Goal: Understand site structure: Understand site structure

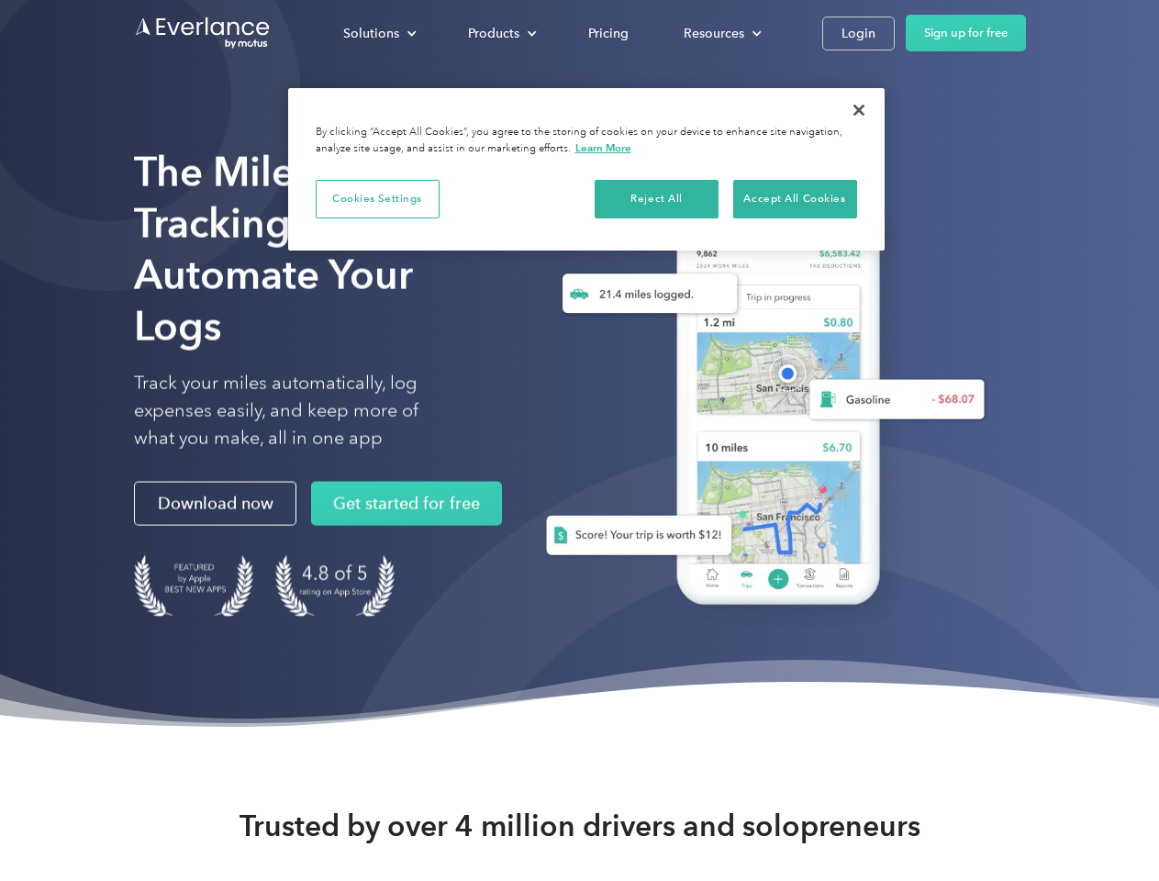
click at [379, 33] on div "Solutions" at bounding box center [371, 33] width 56 height 23
click at [500, 33] on div "Products" at bounding box center [493, 33] width 51 height 23
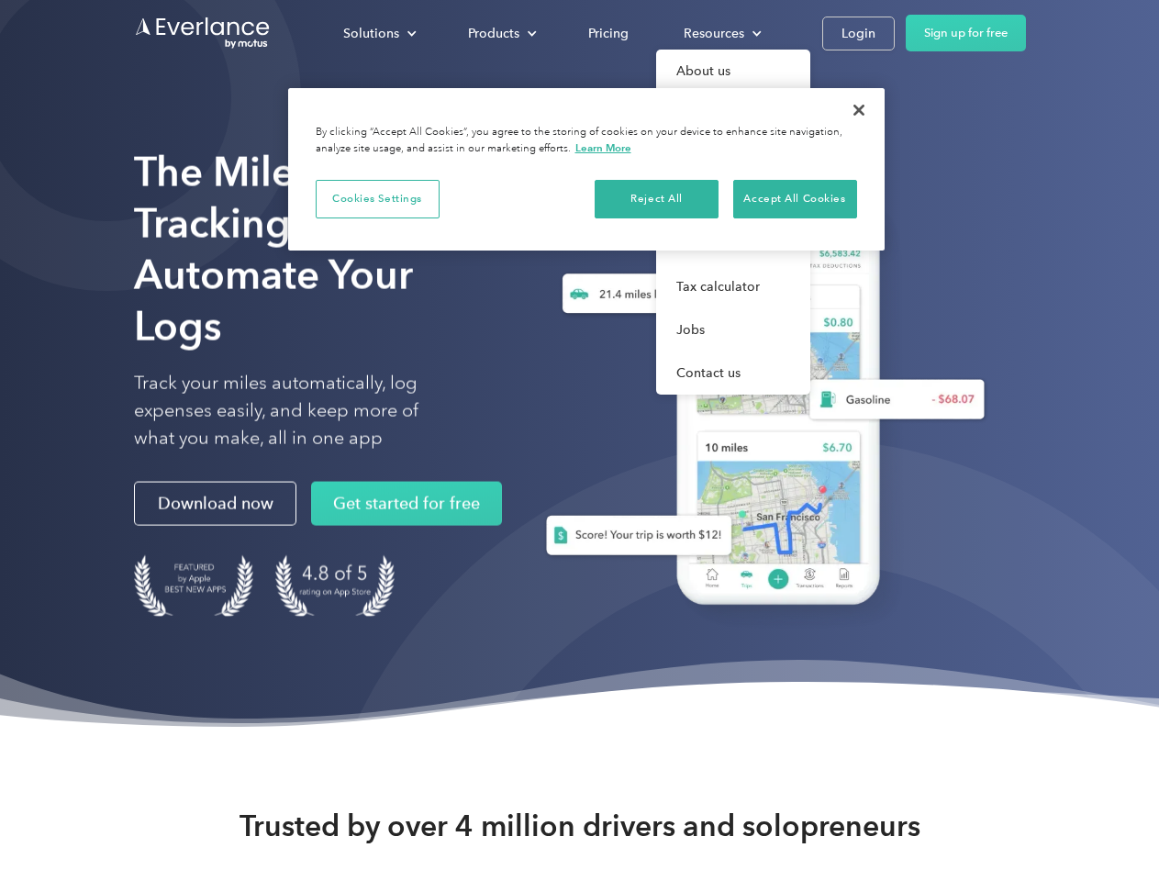
click at [721, 33] on div "Resources" at bounding box center [714, 33] width 61 height 23
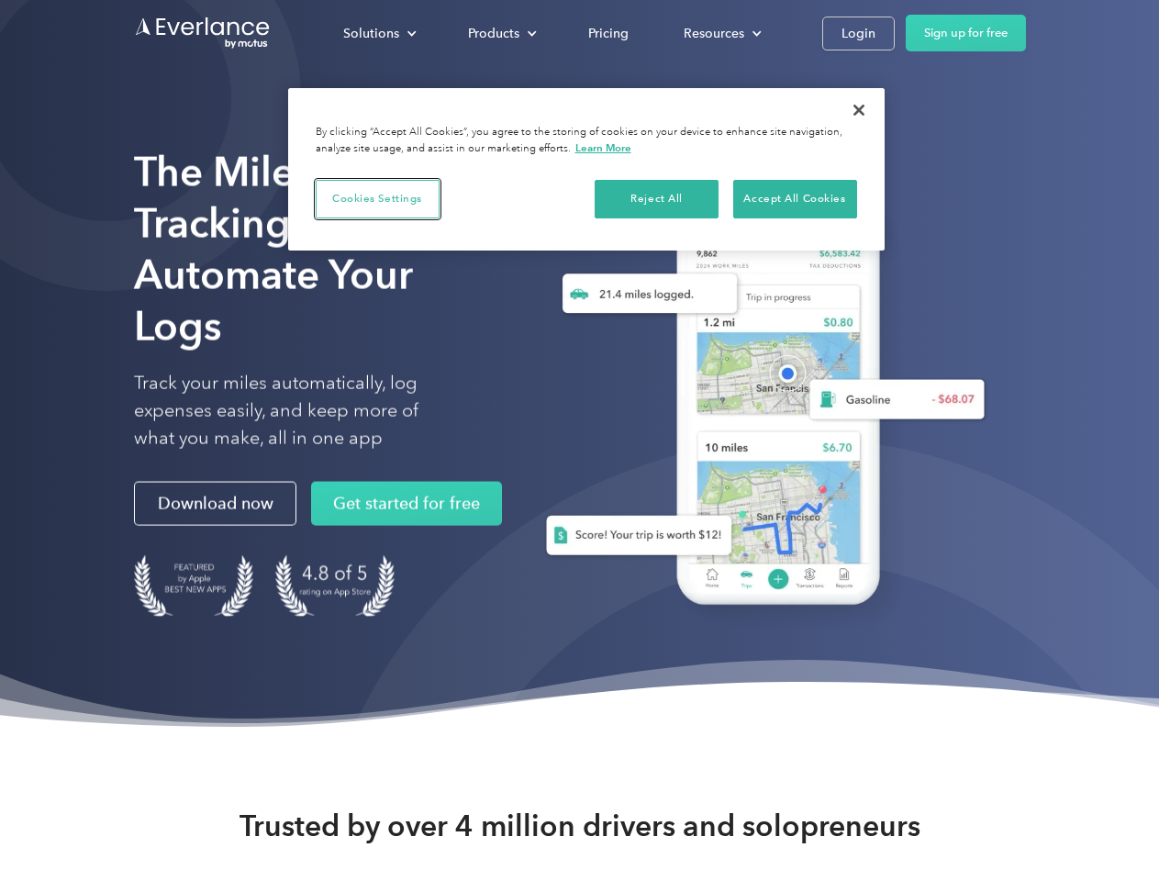
click at [377, 198] on button "Cookies Settings" at bounding box center [378, 199] width 124 height 39
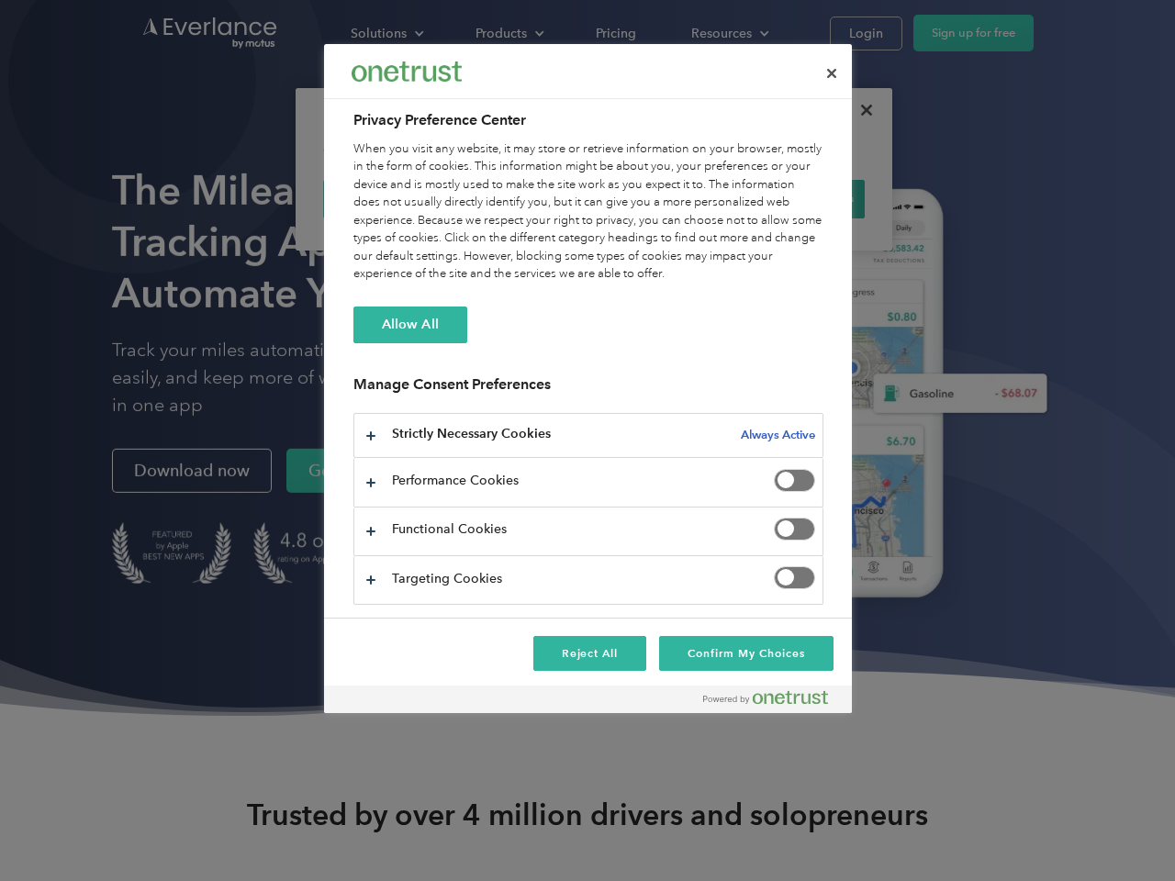
click at [657, 198] on div "When you visit any website, it may store or retrieve information on your browse…" at bounding box center [588, 211] width 470 height 143
click at [795, 198] on div "When you visit any website, it may store or retrieve information on your browse…" at bounding box center [588, 211] width 470 height 143
click at [859, 110] on div at bounding box center [587, 440] width 1175 height 881
